Goal: Contribute content: Add original content to the website for others to see

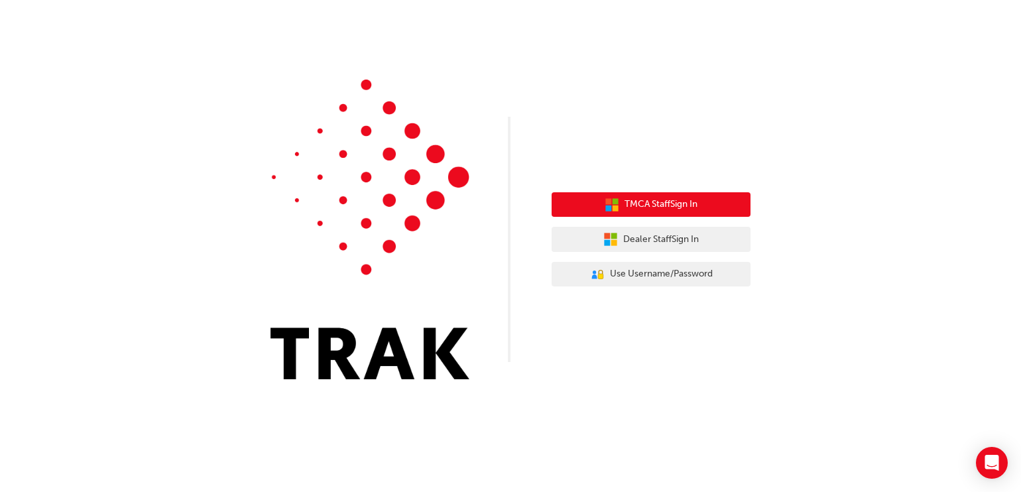
click at [610, 206] on icon "button" at bounding box center [612, 205] width 15 height 15
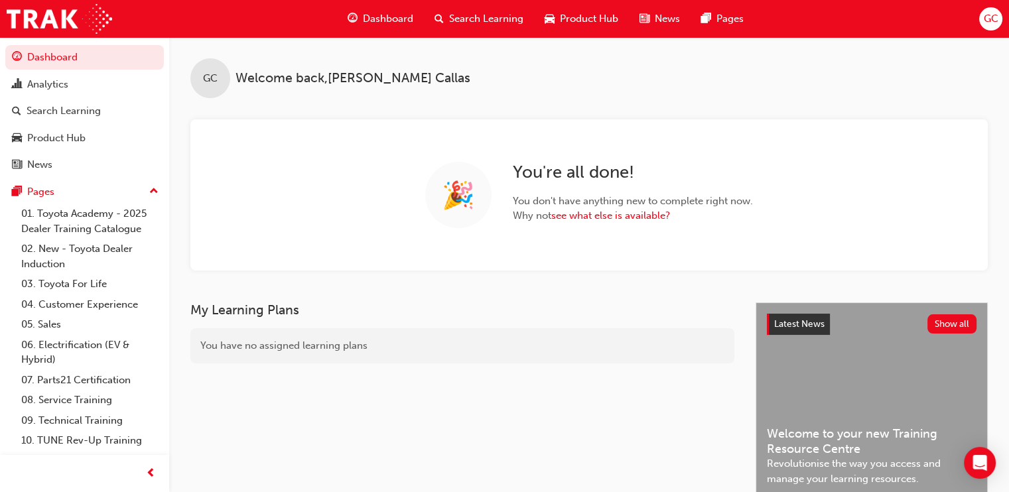
click at [468, 12] on span "Search Learning" at bounding box center [486, 18] width 74 height 15
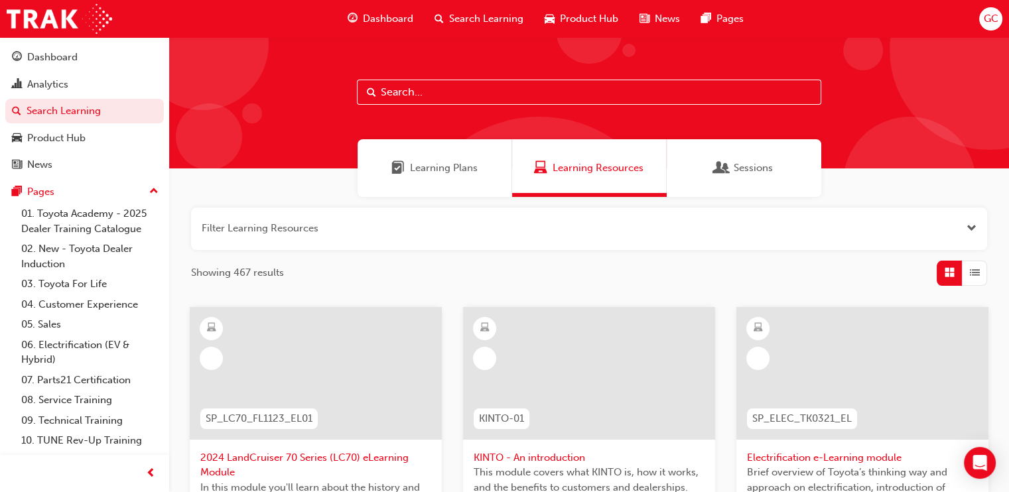
click at [414, 84] on input "text" at bounding box center [589, 92] width 464 height 25
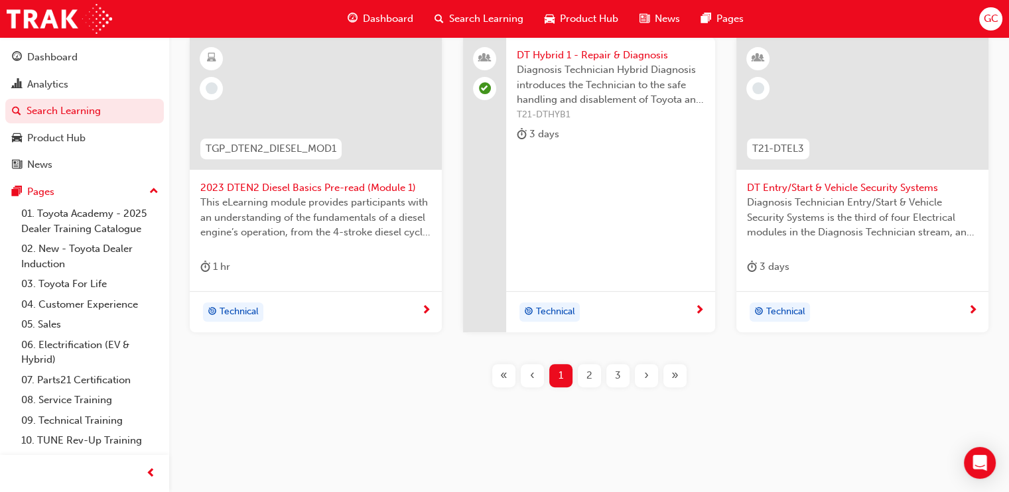
scroll to position [603, 0]
type input "dt"
click at [590, 368] on span "2" at bounding box center [589, 374] width 6 height 15
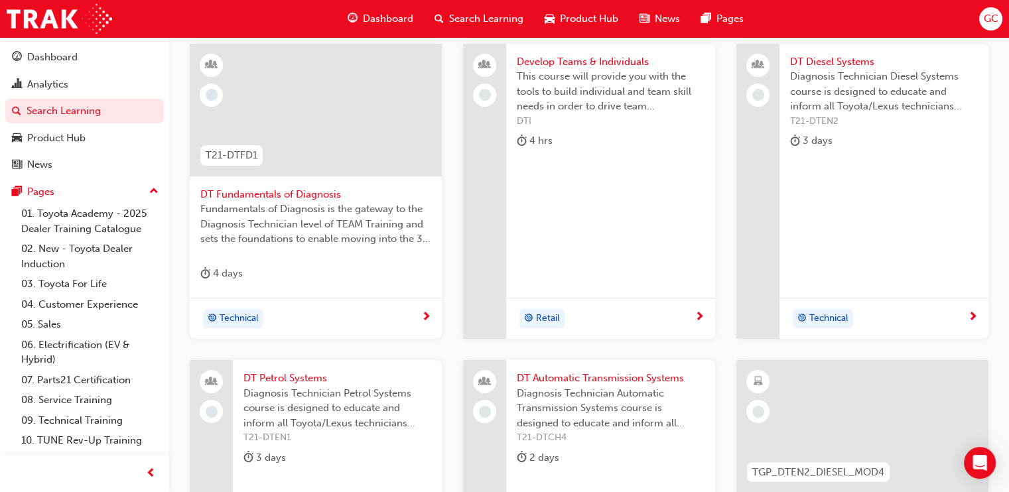
scroll to position [189, 0]
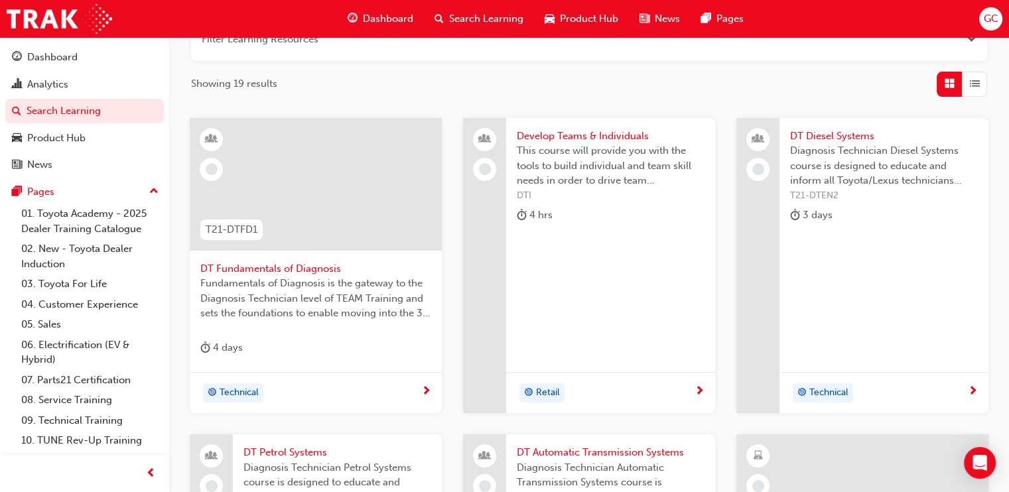
click at [264, 262] on span "DT Fundamentals of Diagnosis" at bounding box center [315, 268] width 231 height 15
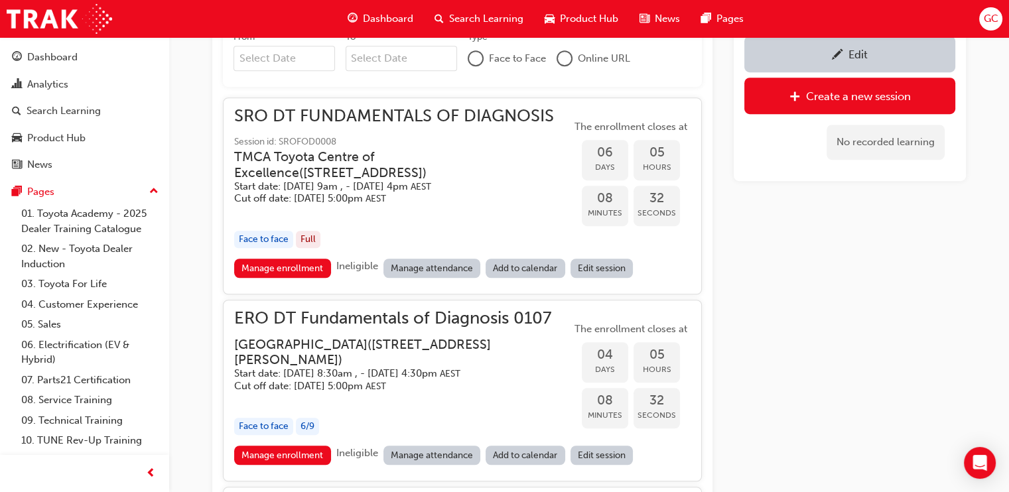
scroll to position [1162, 0]
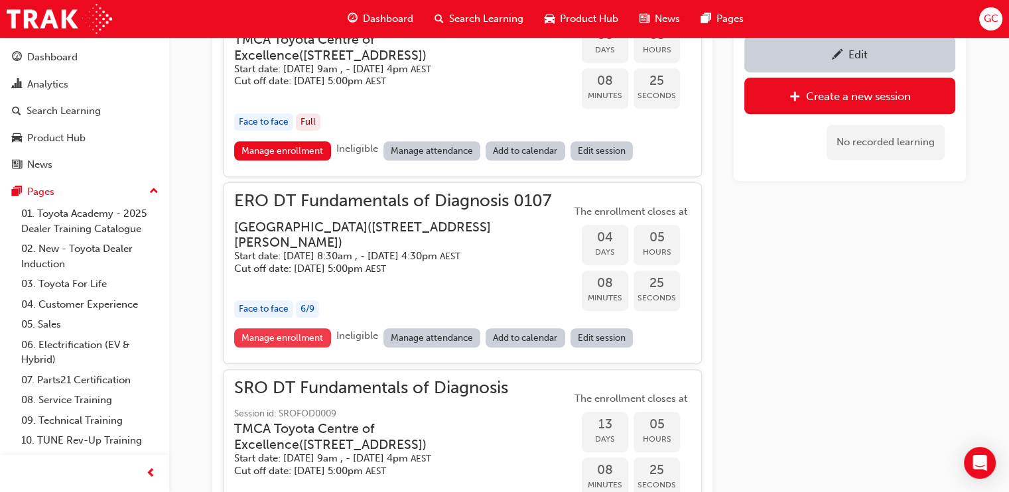
click at [302, 332] on link "Manage enrollment" at bounding box center [282, 337] width 97 height 19
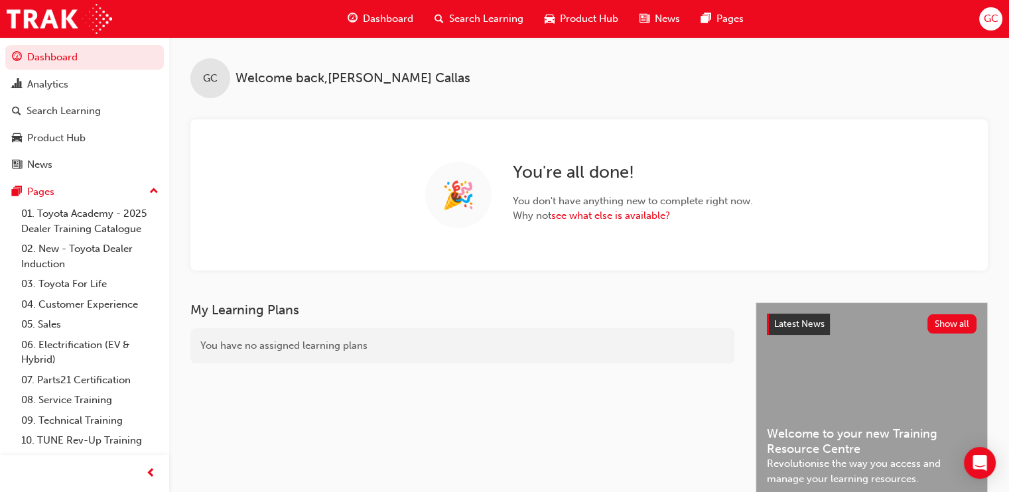
click at [477, 20] on span "Search Learning" at bounding box center [486, 18] width 74 height 15
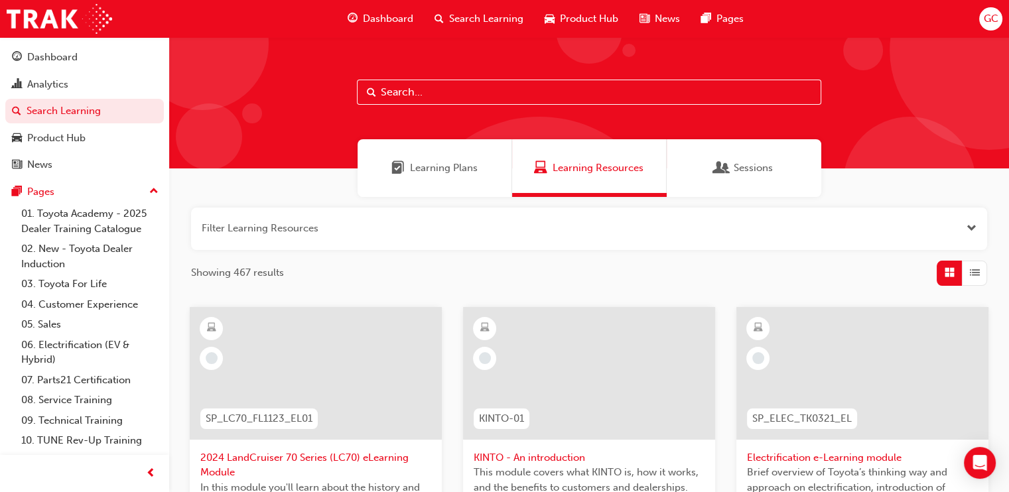
click at [446, 86] on input "text" at bounding box center [589, 92] width 464 height 25
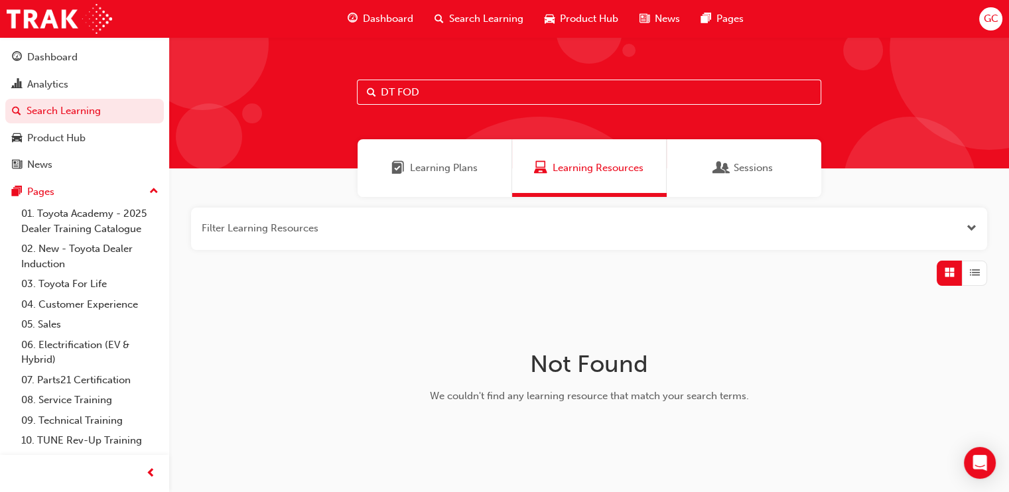
click at [475, 93] on input "DT FOD" at bounding box center [589, 92] width 464 height 25
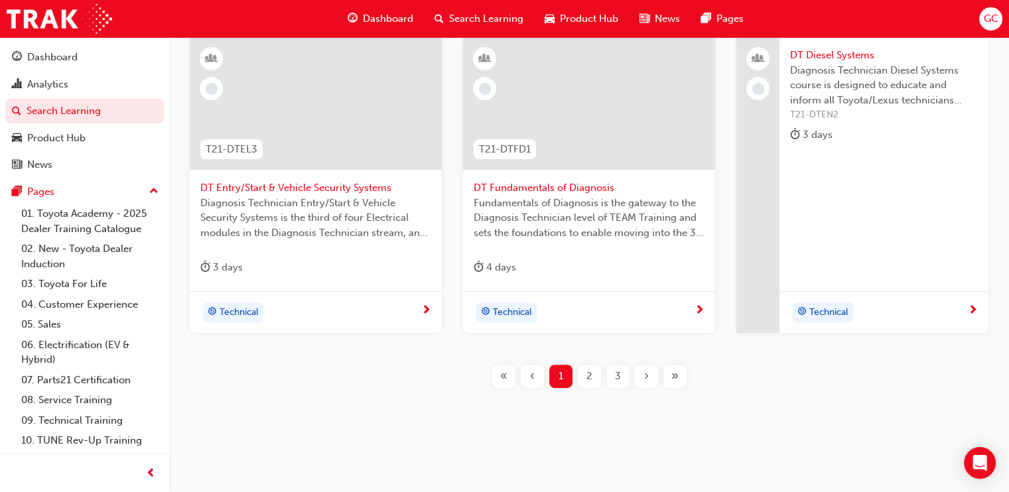
scroll to position [588, 0]
type input "DT"
click at [566, 186] on span "DT Fundamentals of Diagnosis" at bounding box center [589, 185] width 231 height 15
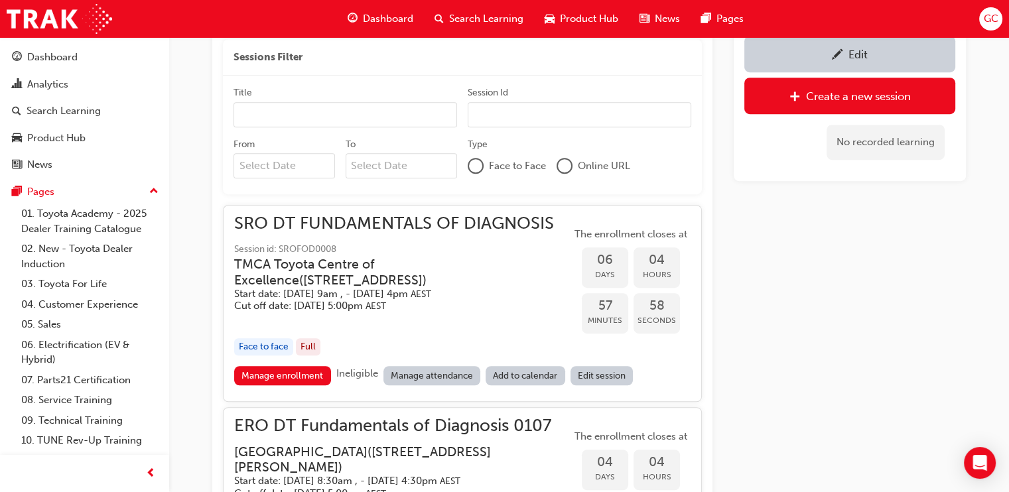
scroll to position [996, 0]
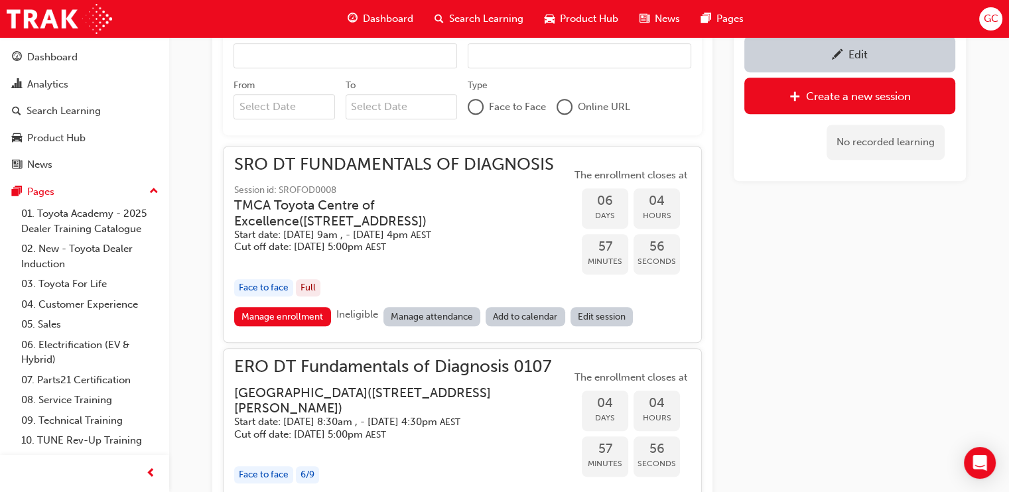
click at [842, 46] on div "Edit" at bounding box center [849, 54] width 191 height 17
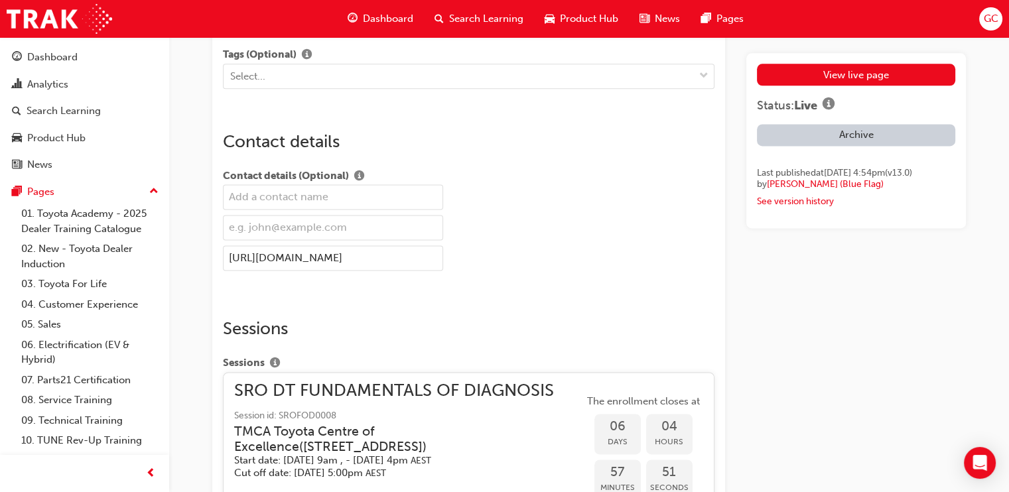
scroll to position [2486, 0]
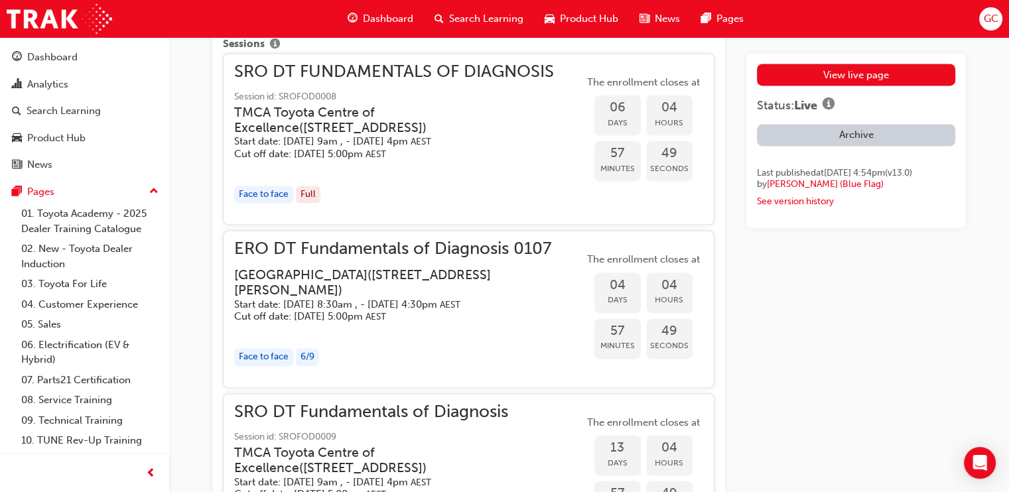
click at [348, 275] on h3 "Eastern Region Technical Training Centre ( 3/1 Secombe Place Moorebank NSW 2170…" at bounding box center [398, 282] width 328 height 31
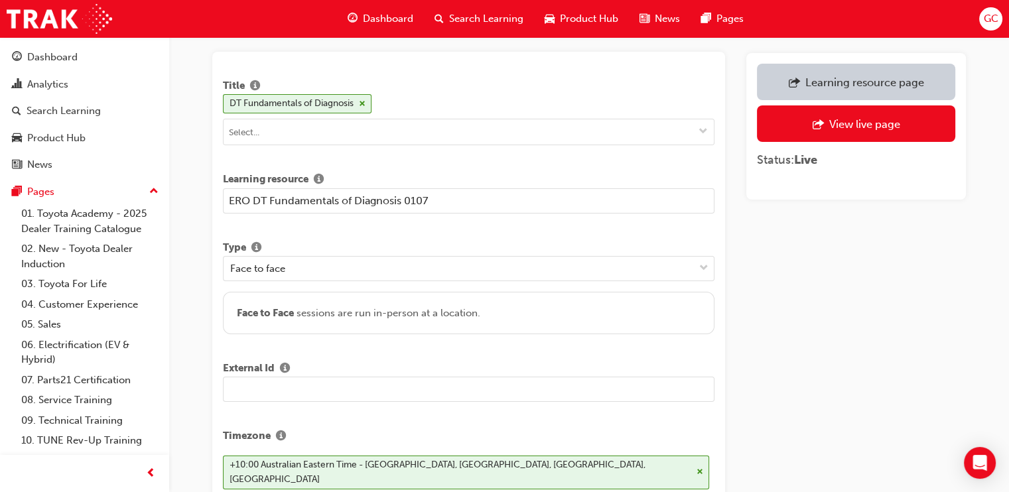
scroll to position [82, 0]
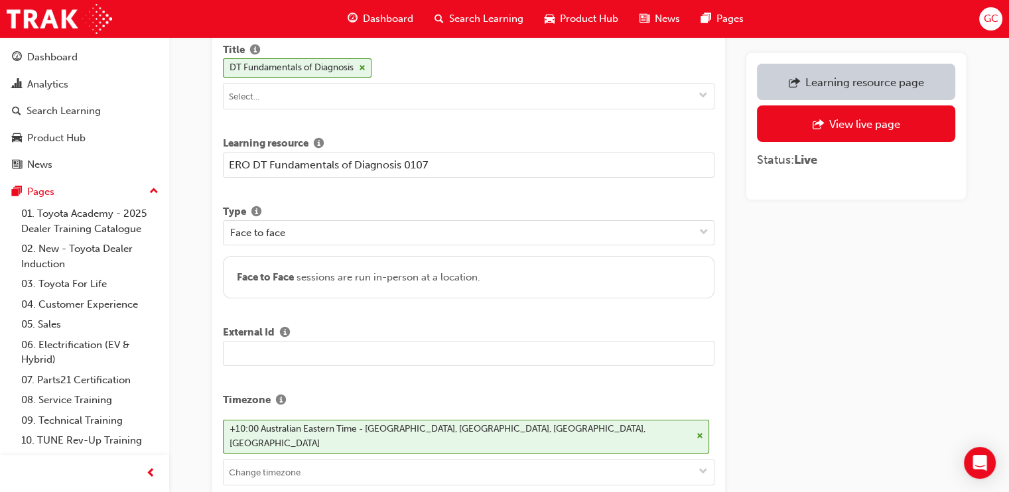
click at [312, 352] on input "text" at bounding box center [468, 353] width 491 height 25
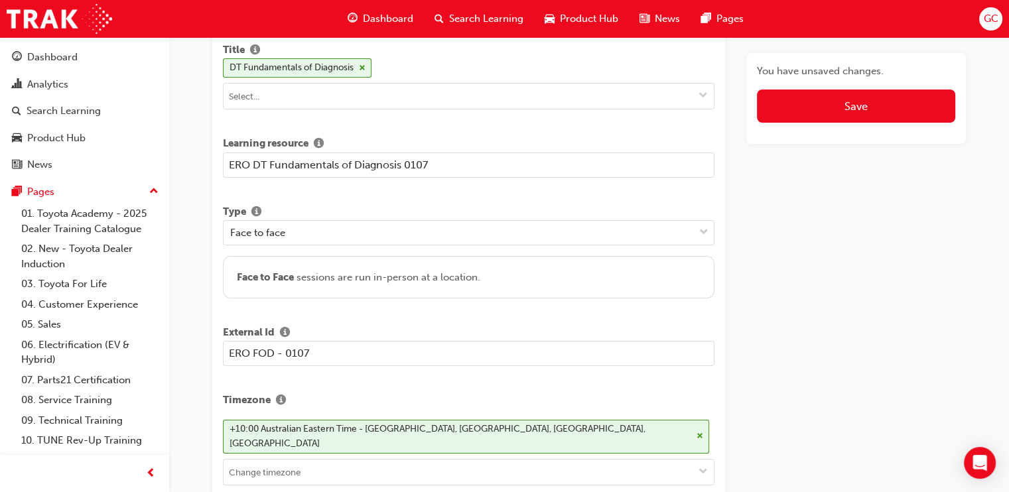
click at [252, 351] on input "ERO FOD - 0107" at bounding box center [468, 353] width 491 height 25
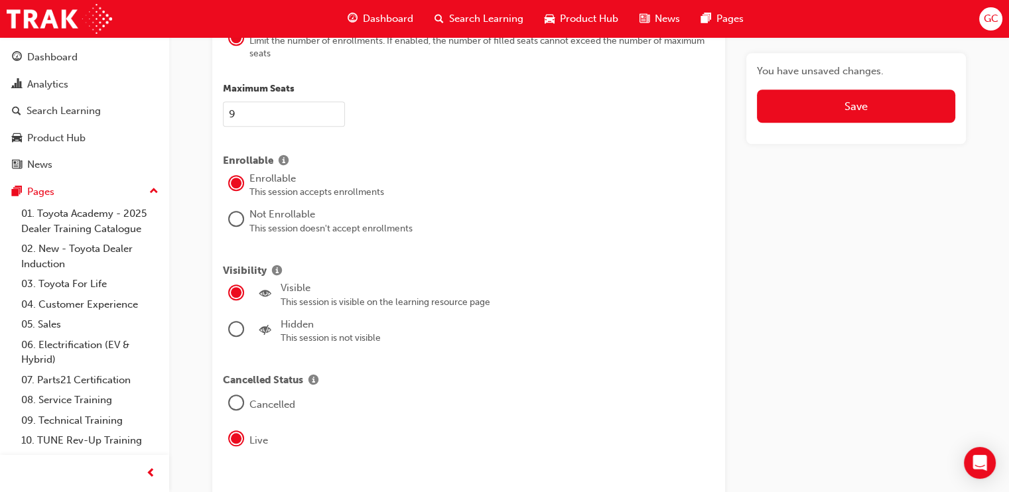
scroll to position [1495, 0]
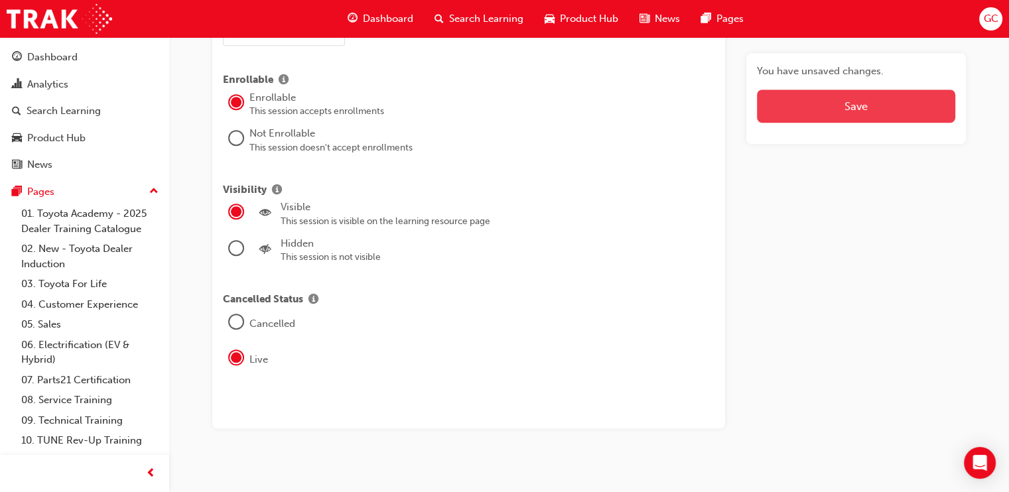
type input "ERO DT-FOD - 0107"
click at [826, 99] on button "Save" at bounding box center [856, 106] width 198 height 33
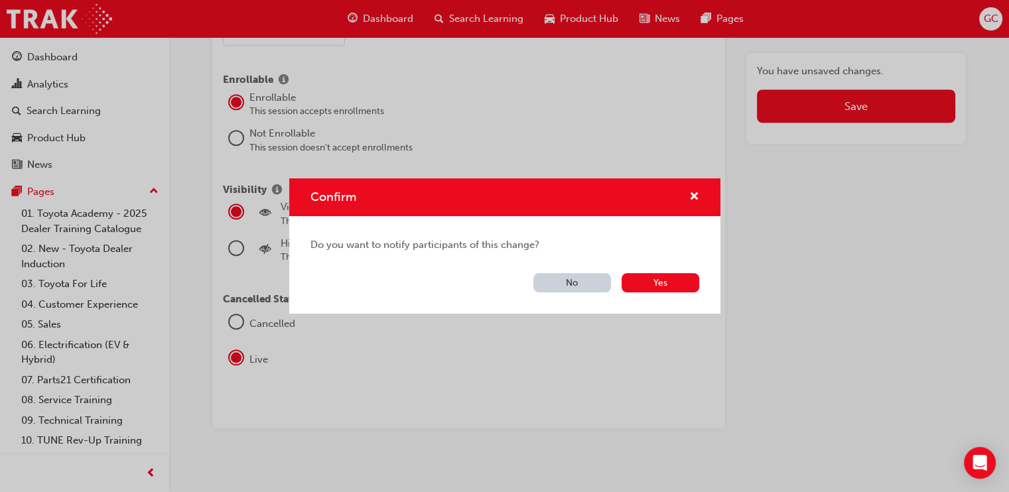
click at [588, 282] on button "No" at bounding box center [572, 282] width 78 height 19
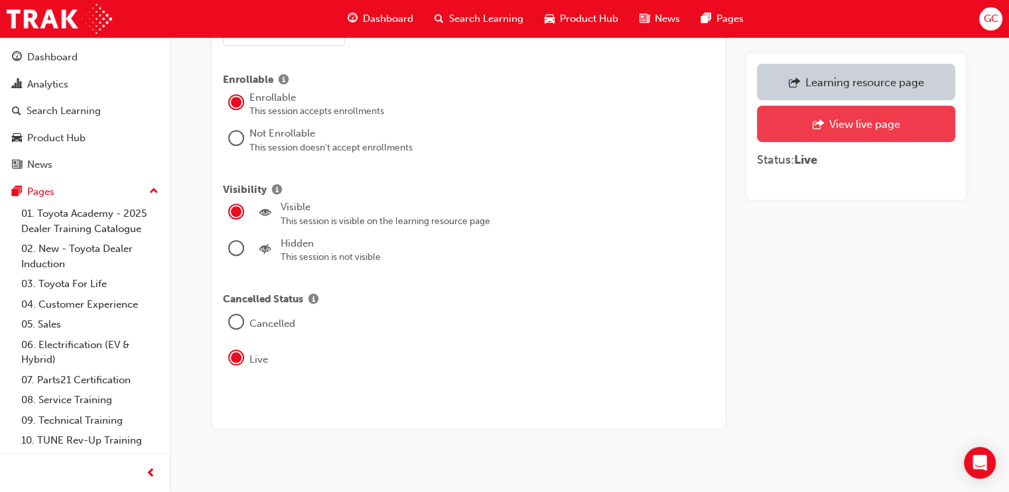
click at [838, 125] on div "View live page" at bounding box center [863, 123] width 71 height 13
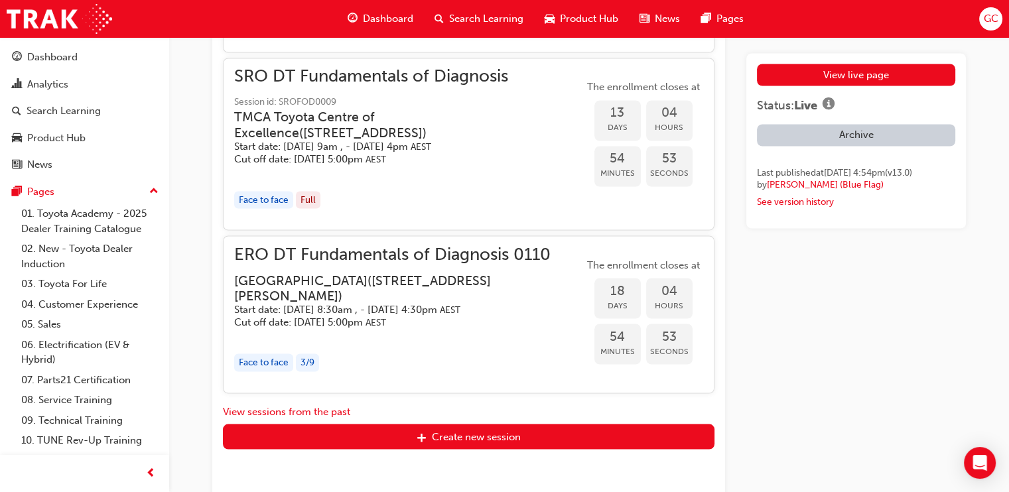
scroll to position [2919, 0]
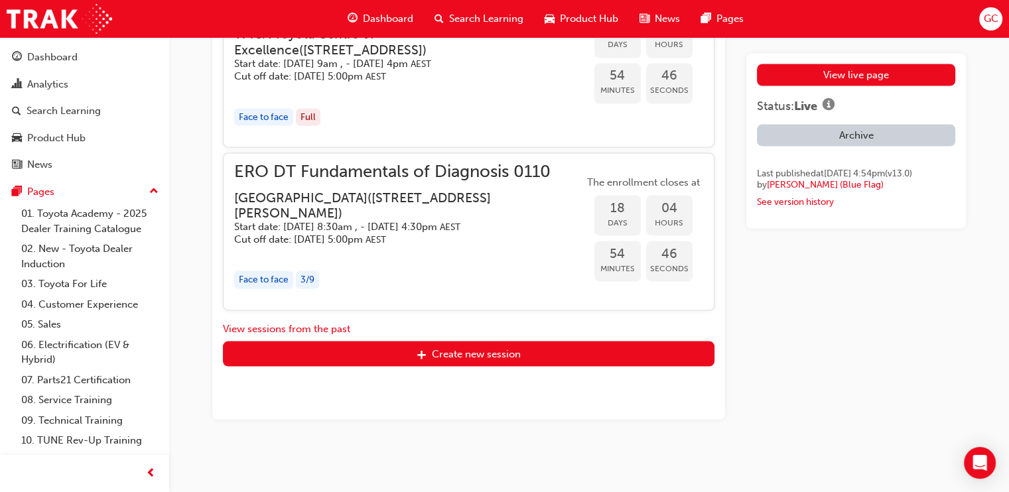
click at [315, 182] on div "ERO DT Fundamentals of Diagnosis 0110 Eastern Region Technical Training Centre …" at bounding box center [408, 204] width 349 height 81
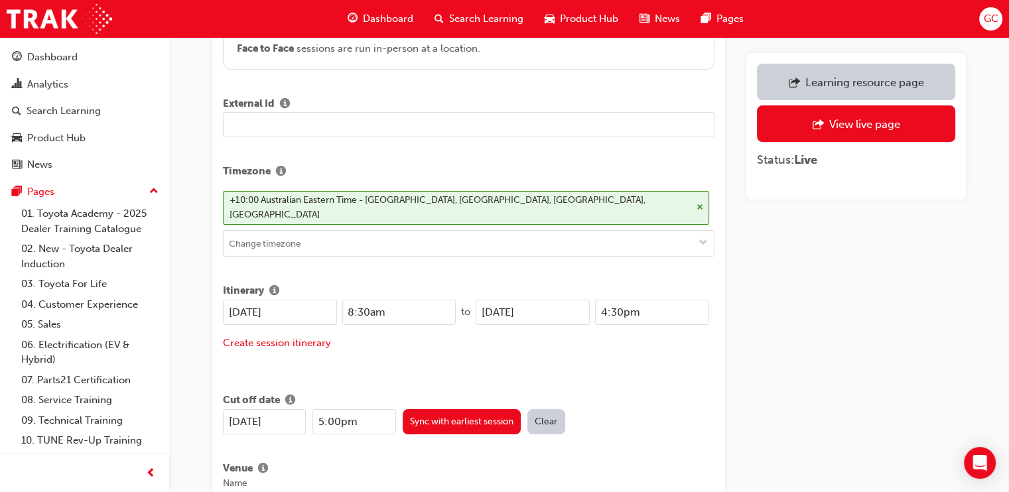
scroll to position [251, 0]
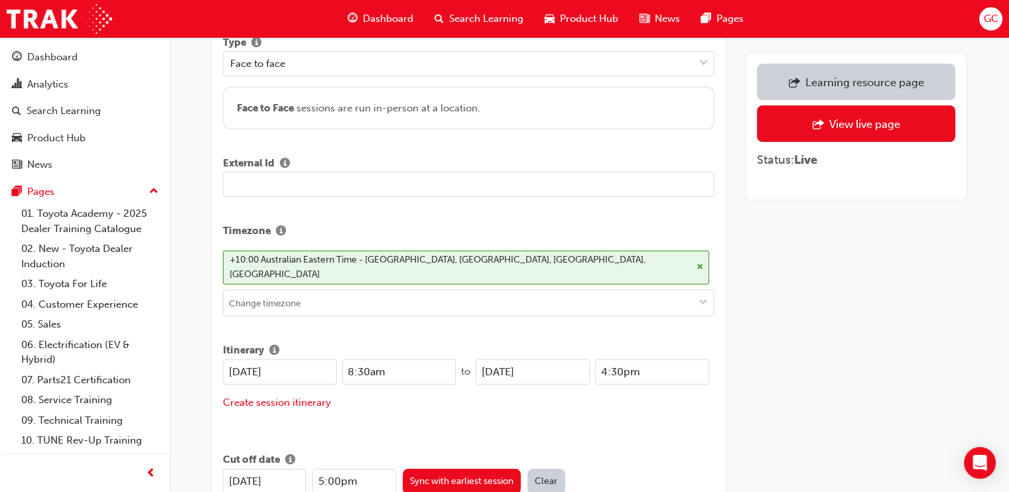
click at [277, 182] on input "text" at bounding box center [468, 184] width 491 height 25
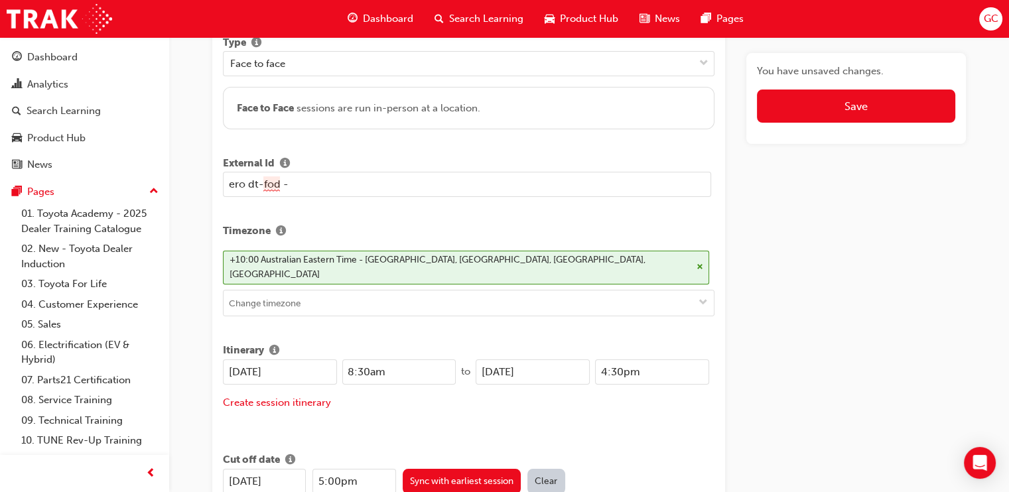
click at [279, 183] on input "ero dt-fod -" at bounding box center [467, 184] width 488 height 25
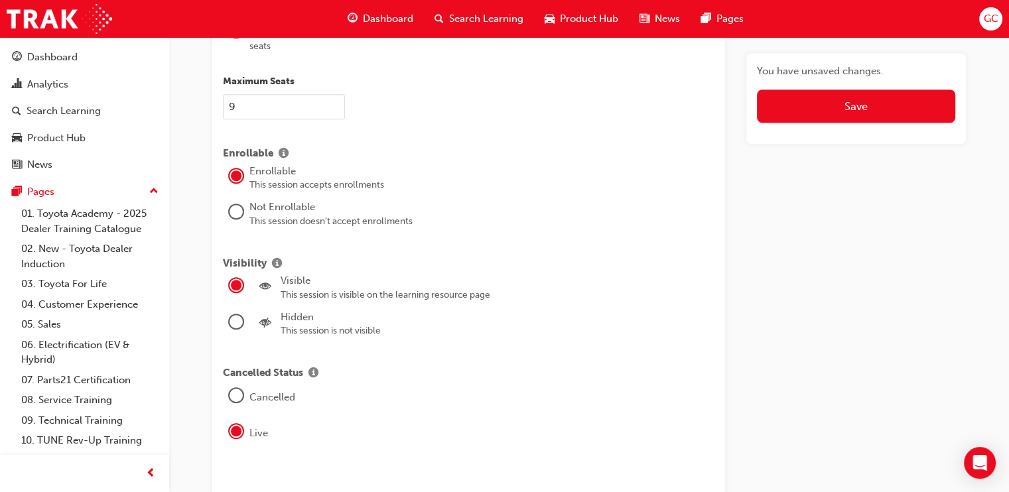
scroll to position [1495, 0]
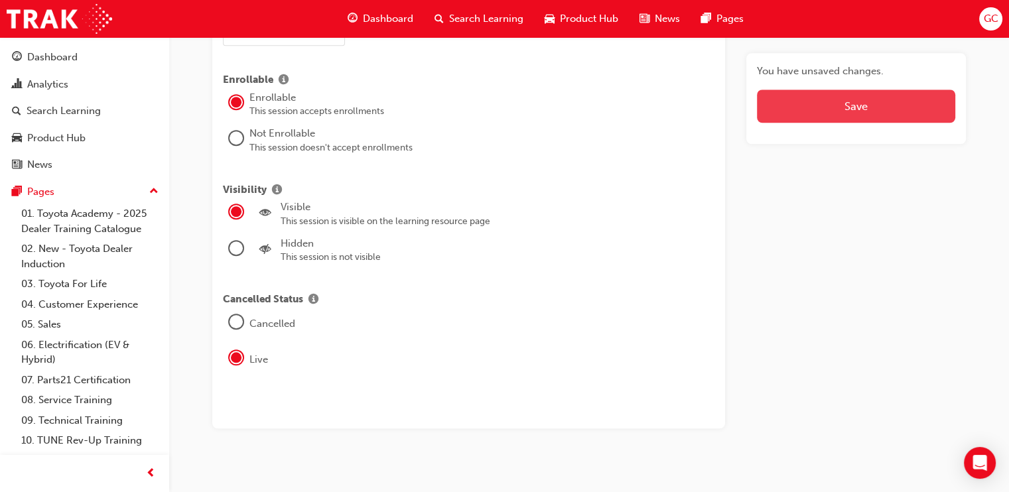
type input "ERO DT FOD - 0110"
click at [831, 96] on button "Save" at bounding box center [856, 106] width 198 height 33
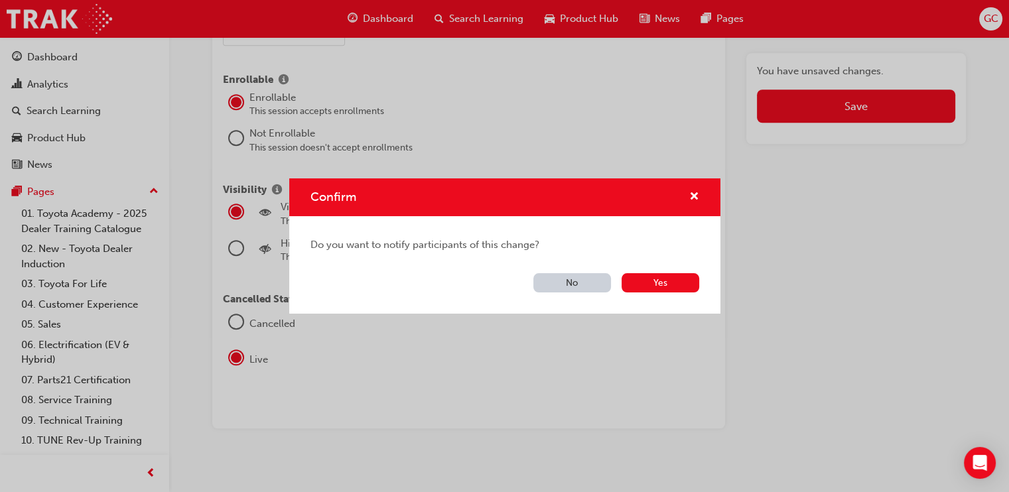
click at [589, 281] on button "No" at bounding box center [572, 282] width 78 height 19
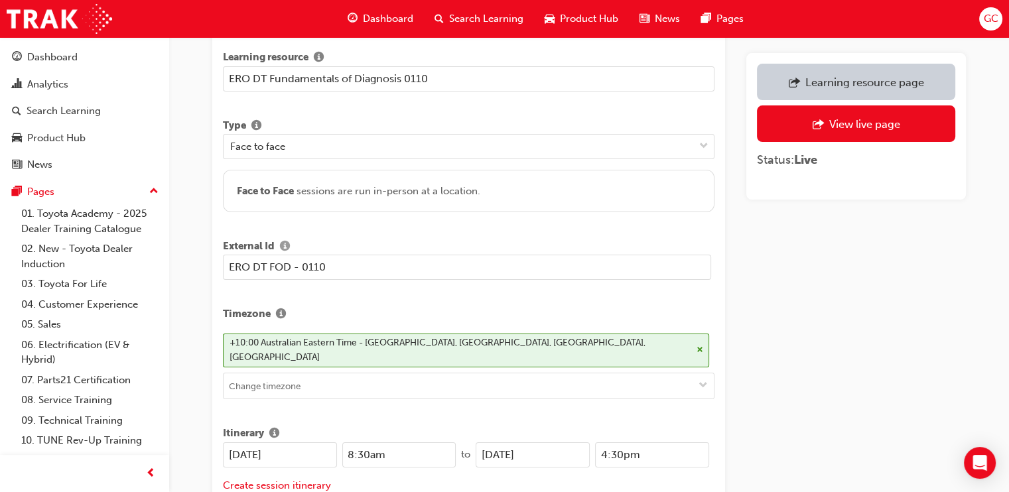
scroll to position [168, 0]
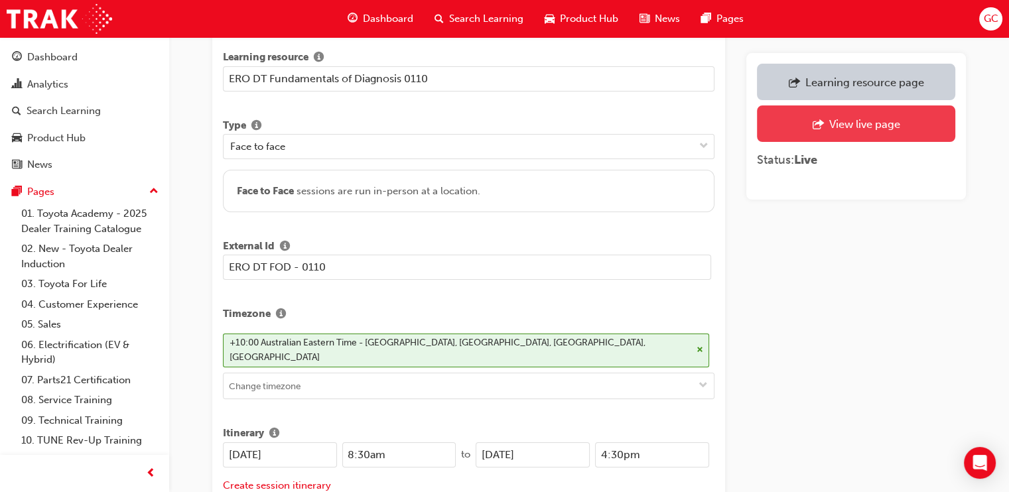
click at [832, 125] on div "View live page" at bounding box center [863, 123] width 71 height 13
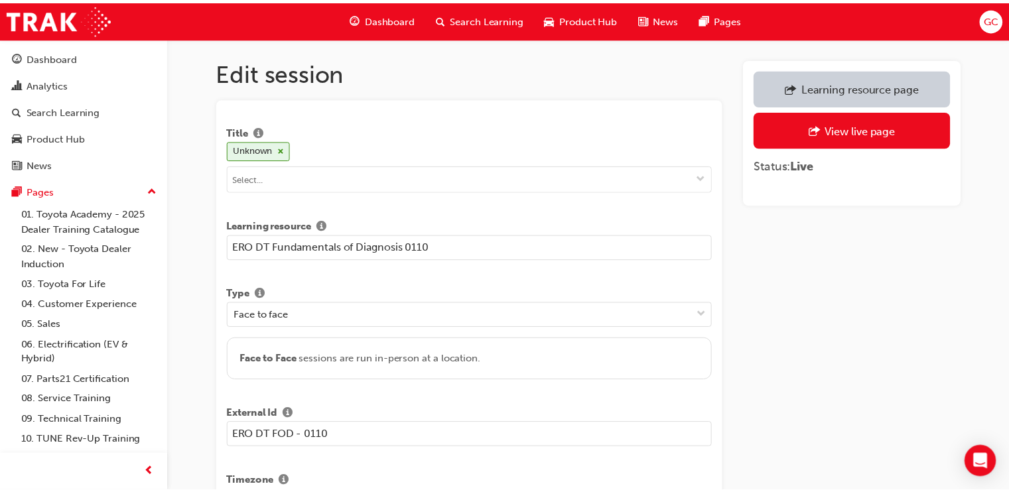
scroll to position [2233, 0]
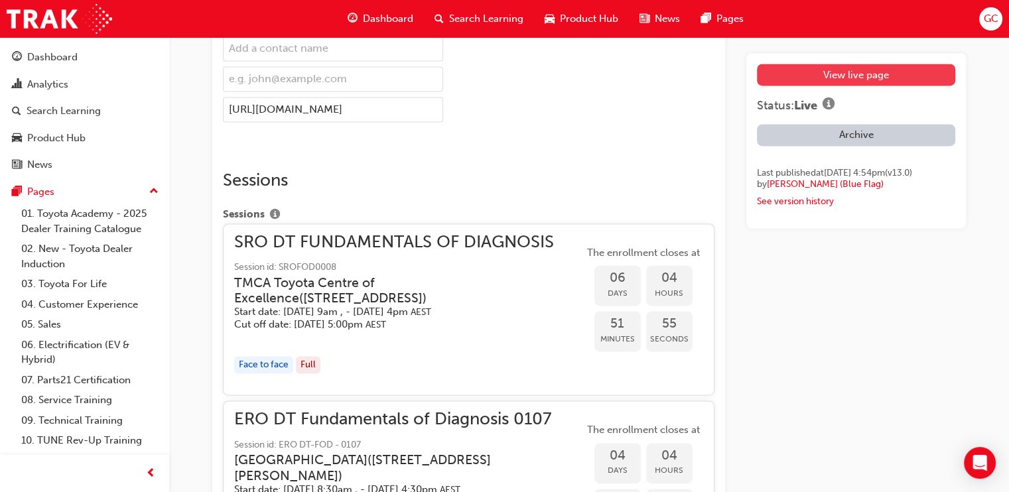
click at [853, 76] on link "View live page" at bounding box center [856, 75] width 198 height 22
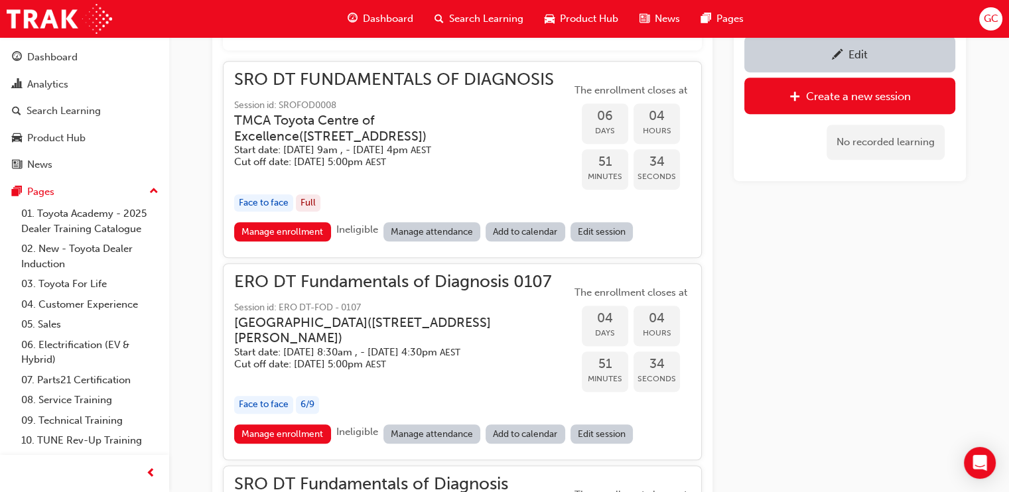
scroll to position [1059, 0]
